Goal: Obtain resource: Obtain resource

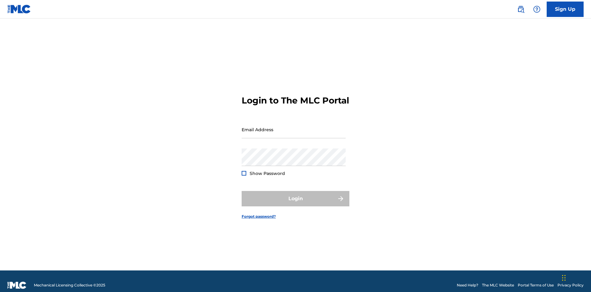
scroll to position [8, 0]
click at [293, 126] on input "Email Address" at bounding box center [294, 130] width 104 height 18
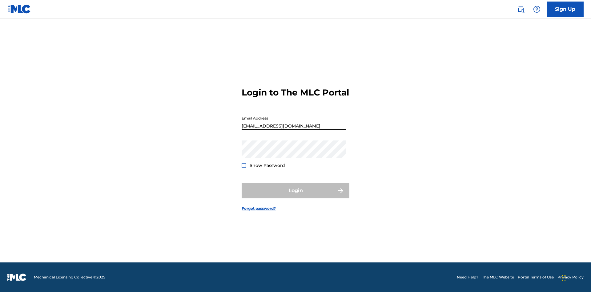
scroll to position [0, 17]
type input "[EMAIL_ADDRESS][DOMAIN_NAME]"
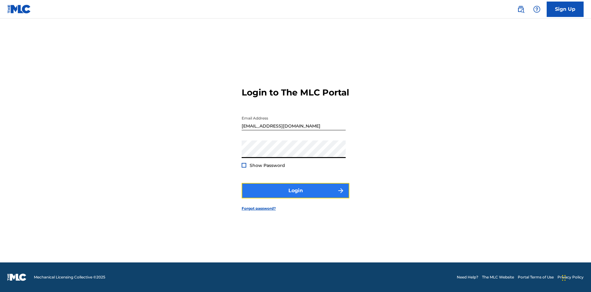
click at [295, 196] on button "Login" at bounding box center [296, 190] width 108 height 15
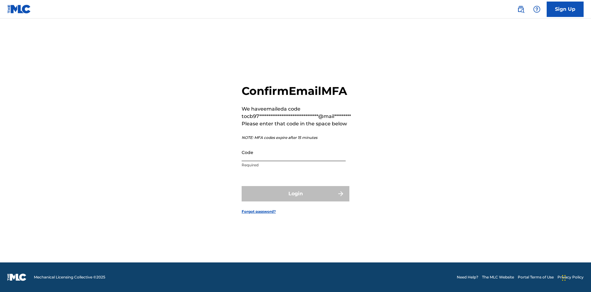
click at [293, 152] on input "Code" at bounding box center [294, 152] width 104 height 18
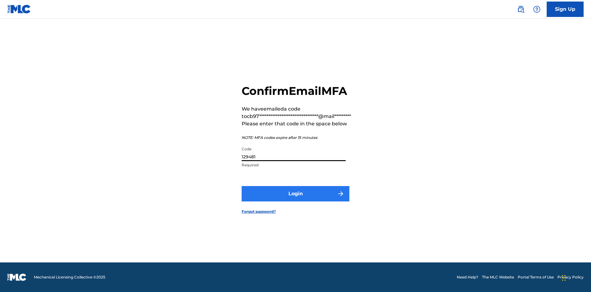
type input "129481"
click at [295, 193] on button "Login" at bounding box center [296, 193] width 108 height 15
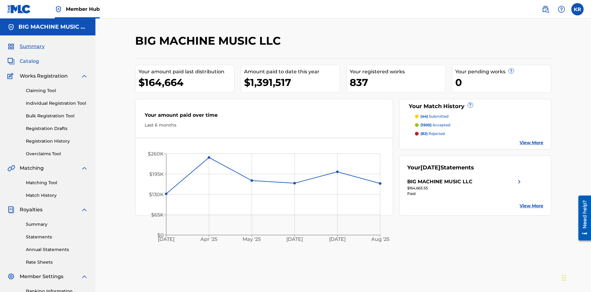
click at [29, 58] on span "Catalog" at bounding box center [29, 61] width 19 height 7
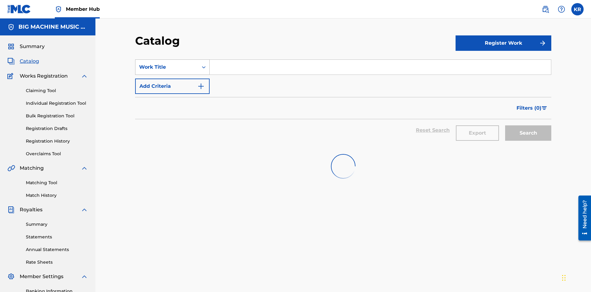
click at [167, 63] on div "Work Title" at bounding box center [166, 66] width 55 height 7
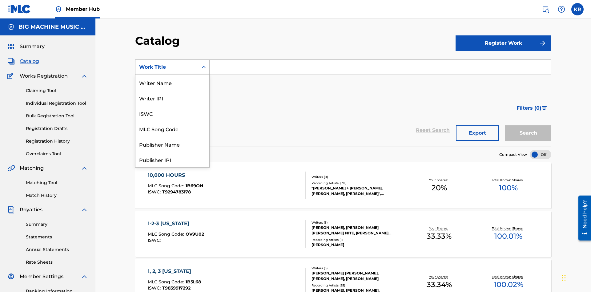
click at [172, 229] on div "ISRC" at bounding box center [172, 236] width 74 height 15
click at [528, 125] on button "Search" at bounding box center [528, 132] width 46 height 15
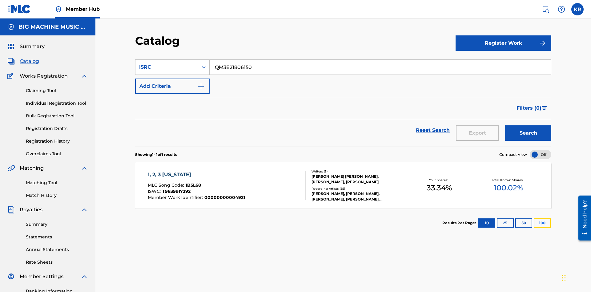
click at [533, 218] on button "100" at bounding box center [541, 222] width 17 height 9
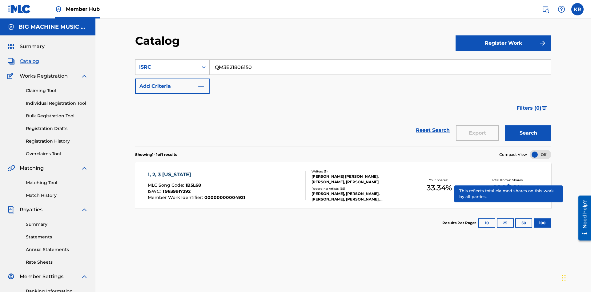
click at [192, 182] on span "1B5L68" at bounding box center [193, 185] width 15 height 6
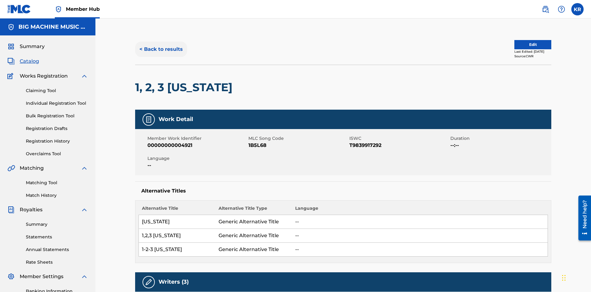
click at [161, 45] on button "< Back to results" at bounding box center [161, 49] width 52 height 15
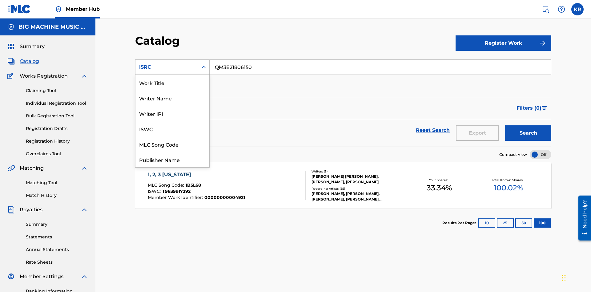
click at [172, 213] on div "Recording Title" at bounding box center [172, 220] width 74 height 15
click at [528, 125] on button "Search" at bounding box center [528, 132] width 46 height 15
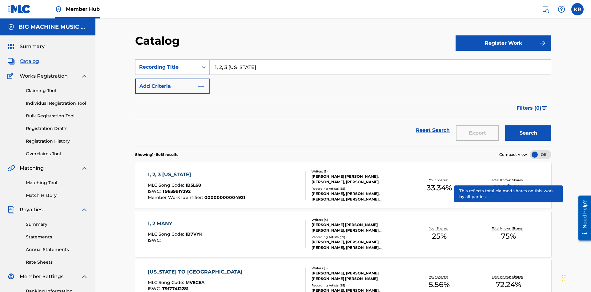
click at [192, 182] on span "1B5L68" at bounding box center [193, 185] width 15 height 6
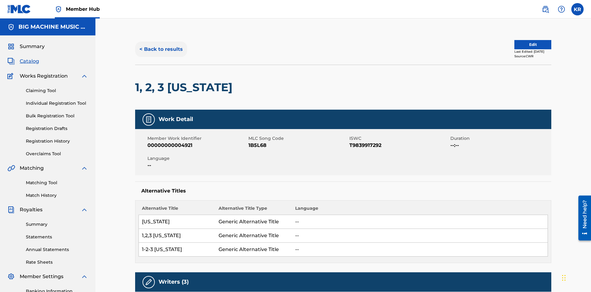
click at [161, 45] on button "< Back to results" at bounding box center [161, 49] width 52 height 15
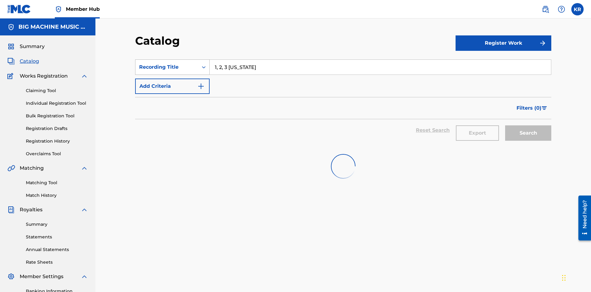
click at [167, 63] on div "Recording Title" at bounding box center [166, 66] width 55 height 7
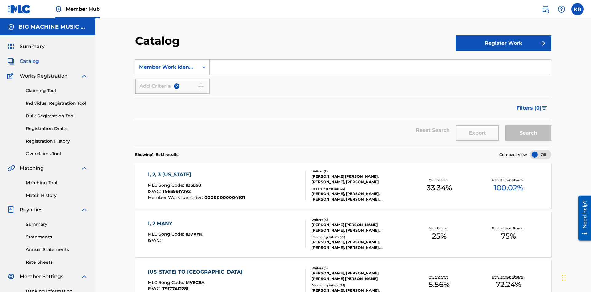
click at [380, 60] on input "Search Form" at bounding box center [380, 67] width 341 height 15
type input "00000000004921"
click at [528, 125] on button "Search" at bounding box center [528, 132] width 46 height 15
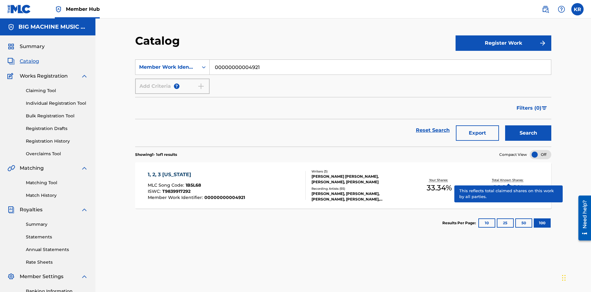
click at [192, 182] on span "1B5L68" at bounding box center [193, 185] width 15 height 6
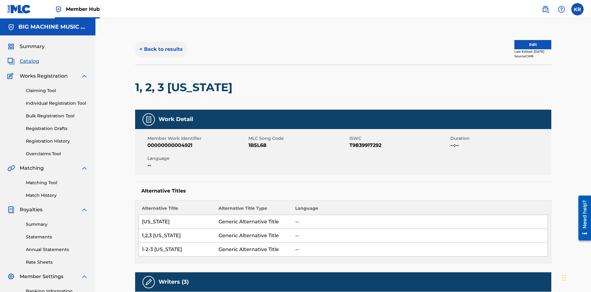
click at [161, 45] on button "< Back to results" at bounding box center [161, 49] width 52 height 15
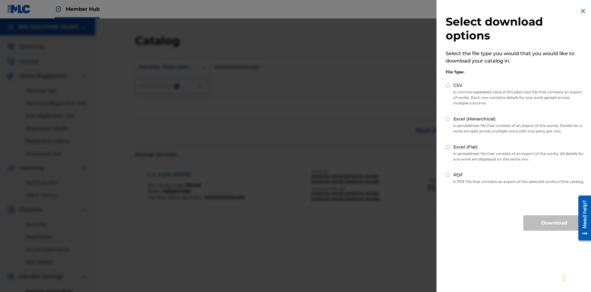
scroll to position [88, 0]
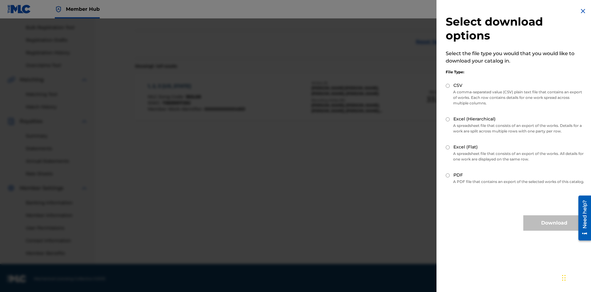
click at [448, 147] on input "Excel (Flat)" at bounding box center [447, 147] width 4 height 4
click at [554, 228] on button "Download" at bounding box center [554, 222] width 62 height 15
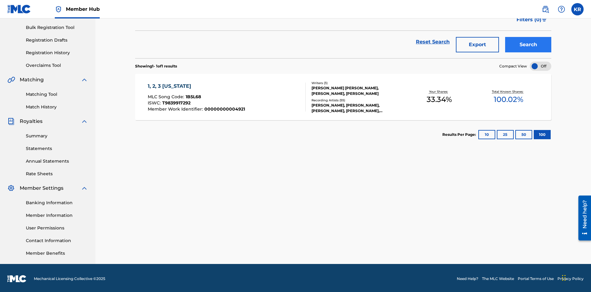
type input "1, 2, 3 [US_STATE]"
click at [528, 45] on button "Search" at bounding box center [528, 44] width 46 height 15
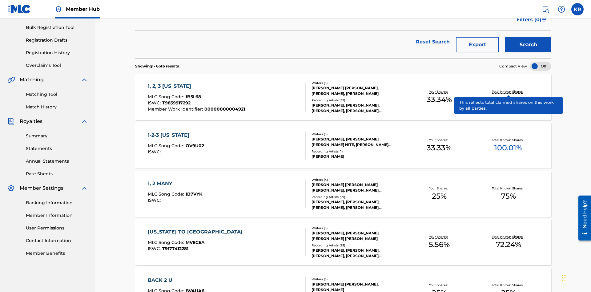
click at [192, 94] on span "1B5L68" at bounding box center [193, 97] width 15 height 6
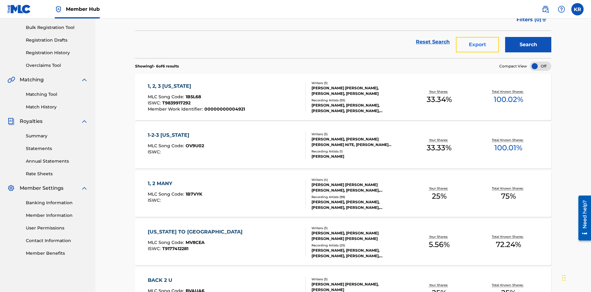
click at [477, 45] on button "Export" at bounding box center [477, 44] width 43 height 15
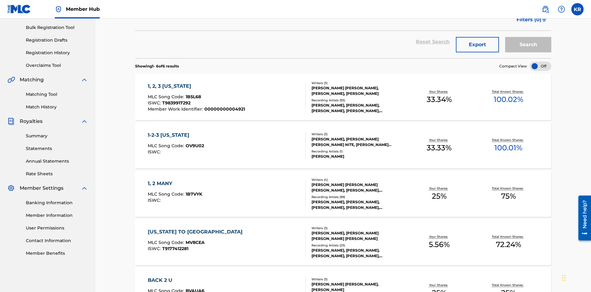
type input "T9839917292"
click at [528, 45] on button "Search" at bounding box center [528, 44] width 46 height 15
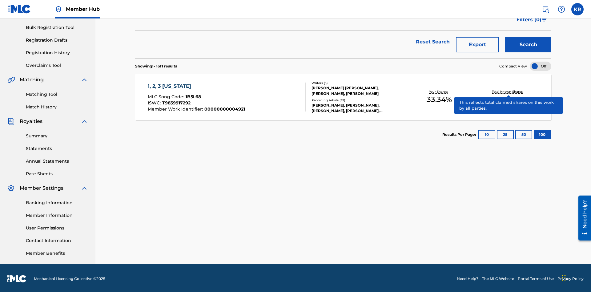
click at [192, 95] on span "1B5L68" at bounding box center [193, 97] width 15 height 6
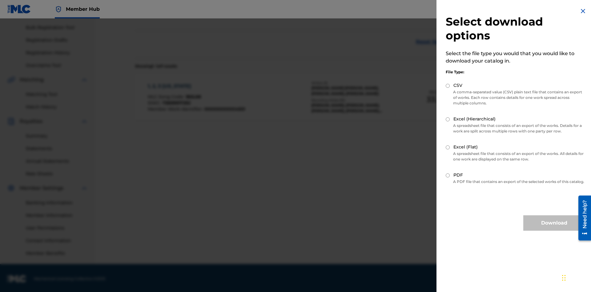
click at [448, 86] on input "CSV" at bounding box center [447, 86] width 4 height 4
click at [554, 228] on button "Download" at bounding box center [554, 222] width 62 height 15
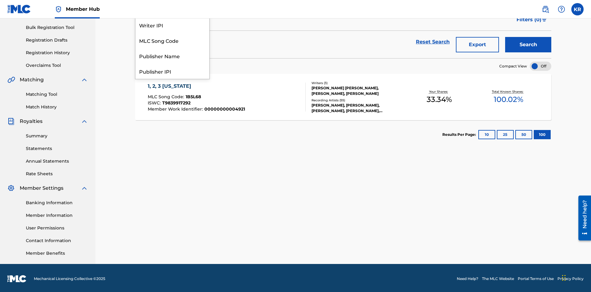
click at [172, 48] on div "MLC Song Code" at bounding box center [172, 40] width 74 height 15
type input "1B5L68"
click at [528, 45] on button "Search" at bounding box center [528, 44] width 46 height 15
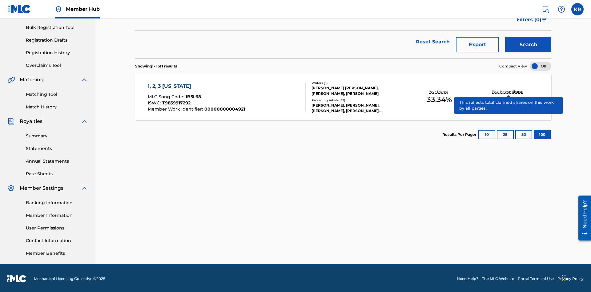
click at [192, 95] on span "1B5L68" at bounding box center [193, 97] width 15 height 6
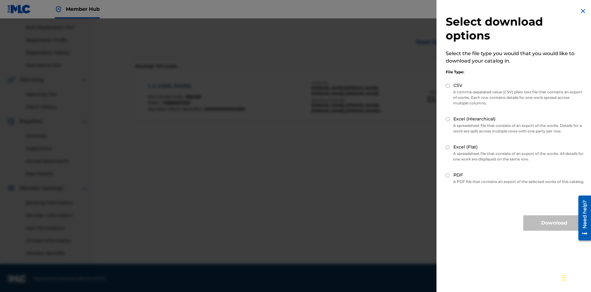
click at [448, 119] on input "Excel (Hierarchical)" at bounding box center [447, 119] width 4 height 4
click at [554, 228] on button "Download" at bounding box center [554, 222] width 62 height 15
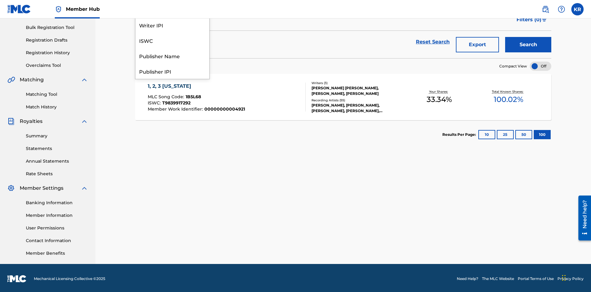
click at [172, 17] on div "Writer Name" at bounding box center [172, 9] width 74 height 15
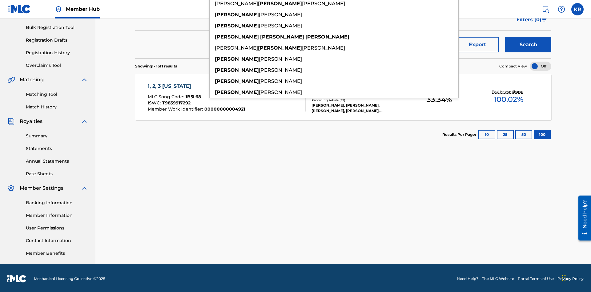
type input "[PERSON_NAME] [PERSON_NAME]"
click at [528, 45] on button "Search" at bounding box center [528, 44] width 46 height 15
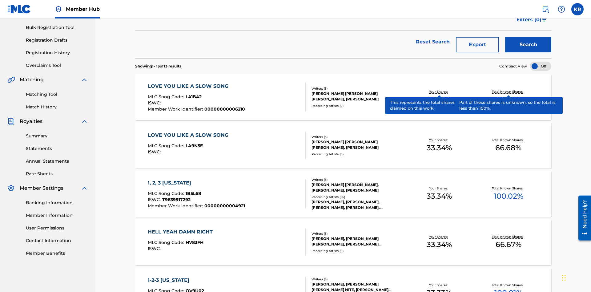
click at [192, 190] on span "1B5L68" at bounding box center [193, 193] width 15 height 6
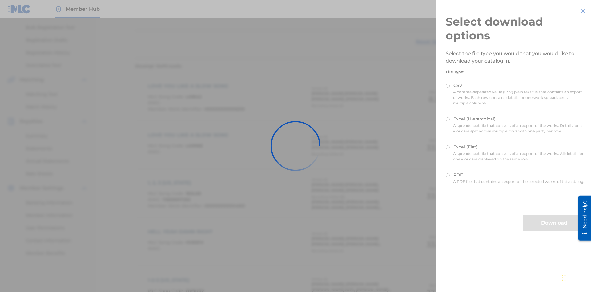
click at [448, 147] on input "Excel (Flat)" at bounding box center [447, 147] width 4 height 4
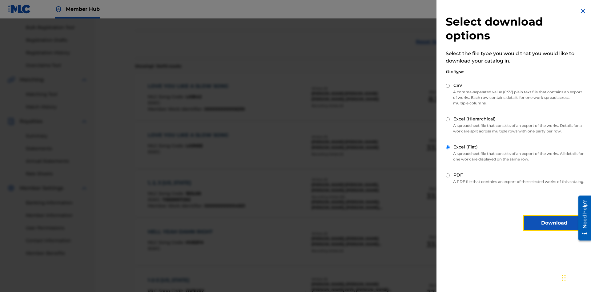
click at [554, 228] on button "Download" at bounding box center [554, 222] width 62 height 15
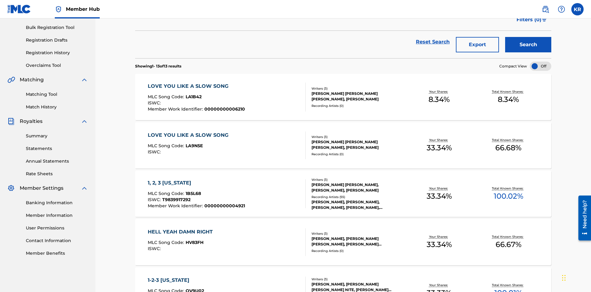
type input "00614973923"
click at [528, 45] on button "Search" at bounding box center [528, 44] width 46 height 15
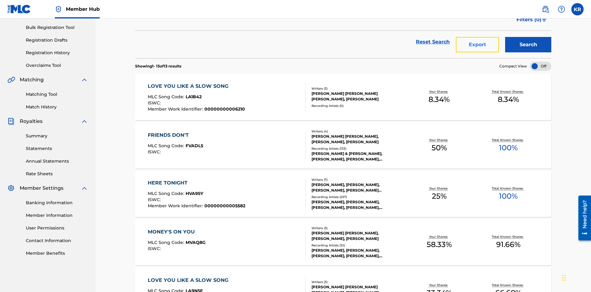
click at [477, 45] on button "Export" at bounding box center [477, 44] width 43 height 15
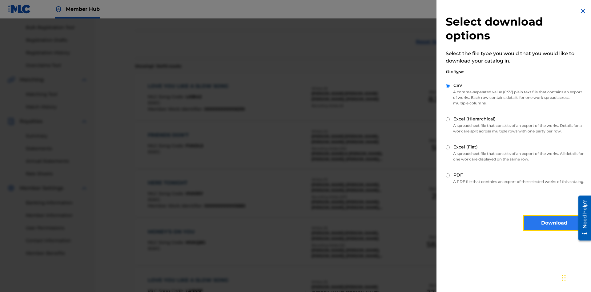
click at [554, 228] on button "Download" at bounding box center [554, 222] width 62 height 15
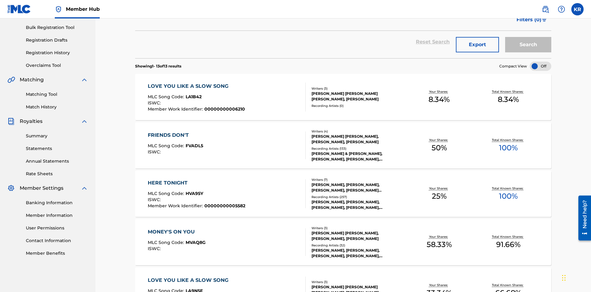
type input "SUPER BIG MUSIC"
click at [528, 45] on button "Search" at bounding box center [528, 44] width 46 height 15
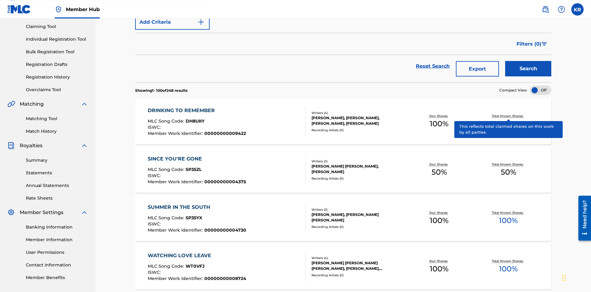
scroll to position [2367, 0]
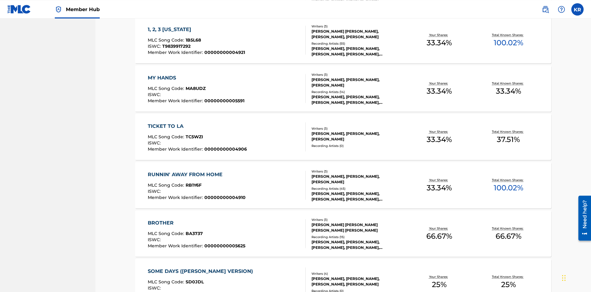
click at [192, 40] on span "1B5L68" at bounding box center [193, 40] width 15 height 6
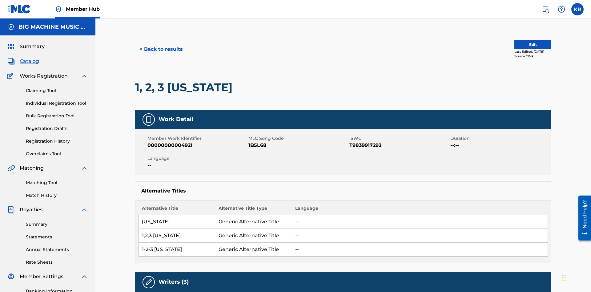
scroll to position [5, 0]
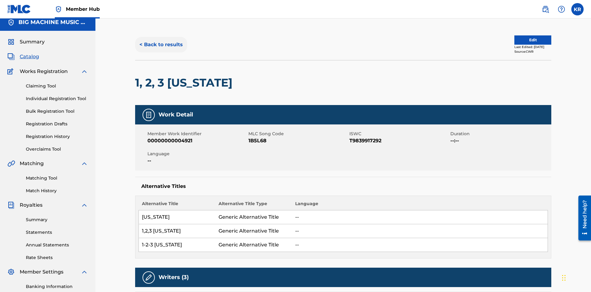
click at [161, 45] on button "< Back to results" at bounding box center [161, 44] width 52 height 15
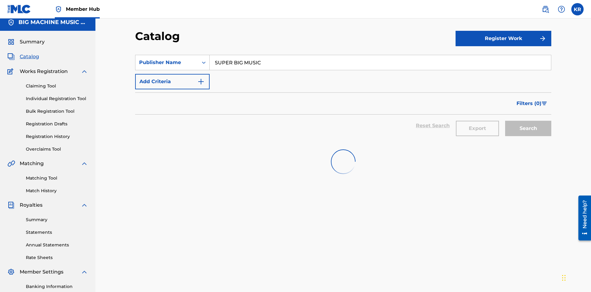
scroll to position [90, 0]
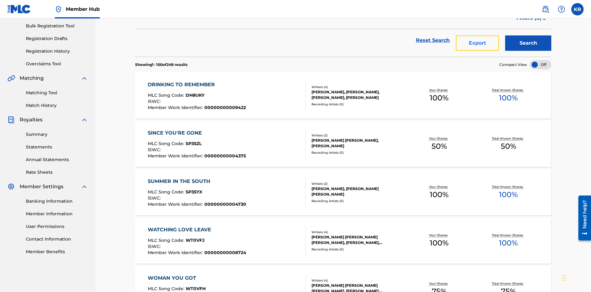
click at [477, 45] on button "Export" at bounding box center [477, 42] width 43 height 15
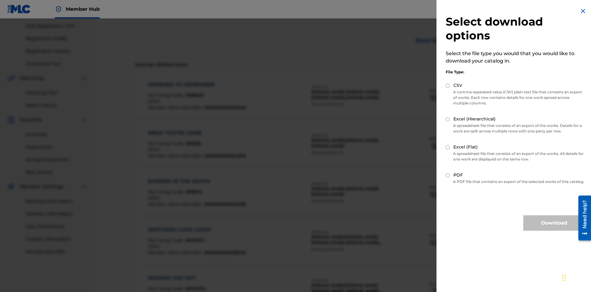
scroll to position [88, 0]
click at [448, 119] on input "Excel (Hierarchical)" at bounding box center [447, 119] width 4 height 4
click at [554, 228] on button "Download" at bounding box center [554, 222] width 62 height 15
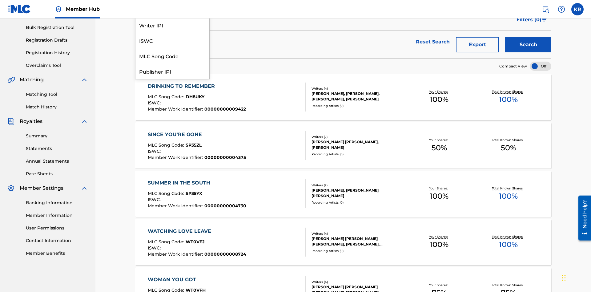
click at [172, 79] on div "Publisher IPI" at bounding box center [172, 70] width 74 height 15
type input "00594318326"
click at [528, 45] on button "Search" at bounding box center [528, 44] width 46 height 15
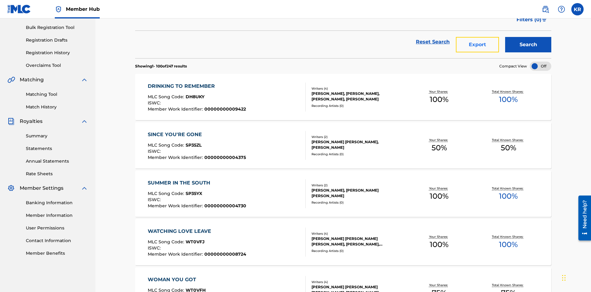
click at [477, 45] on button "Export" at bounding box center [477, 44] width 43 height 15
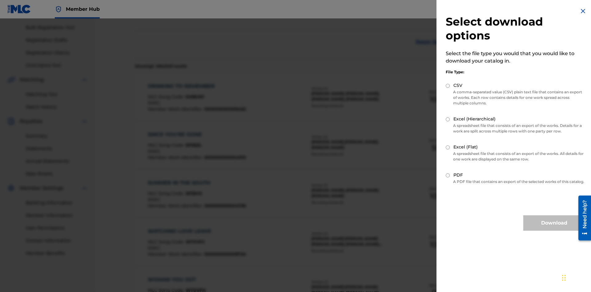
click at [448, 147] on input "Excel (Flat)" at bounding box center [447, 147] width 4 height 4
click at [554, 228] on button "Download" at bounding box center [554, 222] width 62 height 15
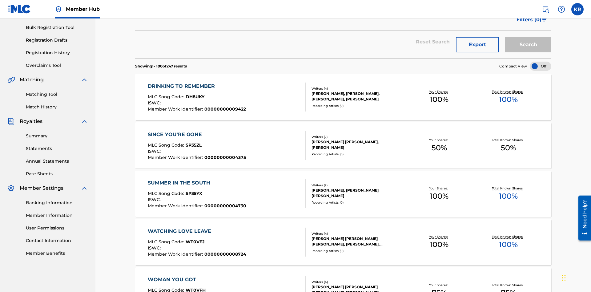
type input "[PERSON_NAME]"
click at [528, 45] on button "Search" at bounding box center [528, 44] width 46 height 15
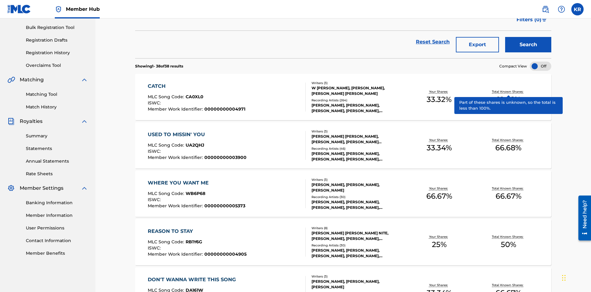
scroll to position [64, 0]
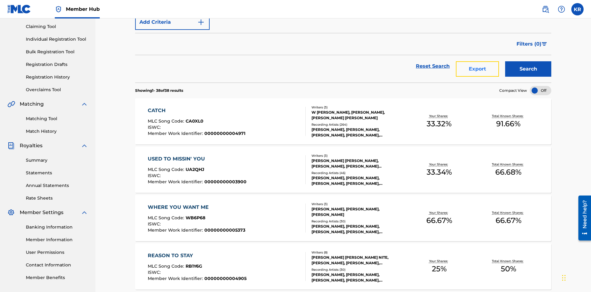
click at [477, 61] on button "Export" at bounding box center [477, 68] width 43 height 15
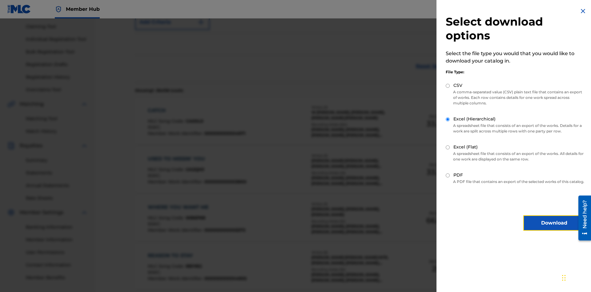
click at [554, 228] on button "Download" at bounding box center [554, 222] width 62 height 15
click at [167, 7] on div "Artist" at bounding box center [166, 2] width 55 height 7
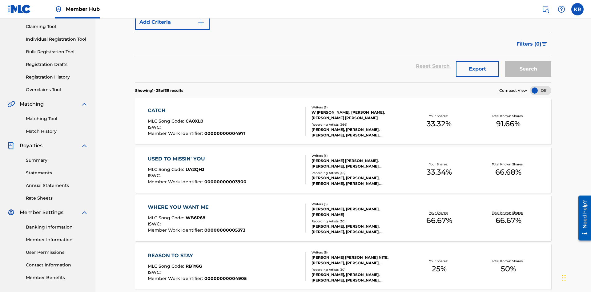
type input "P9075R"
click at [528, 61] on button "Search" at bounding box center [528, 68] width 46 height 15
